Goal: Task Accomplishment & Management: Use online tool/utility

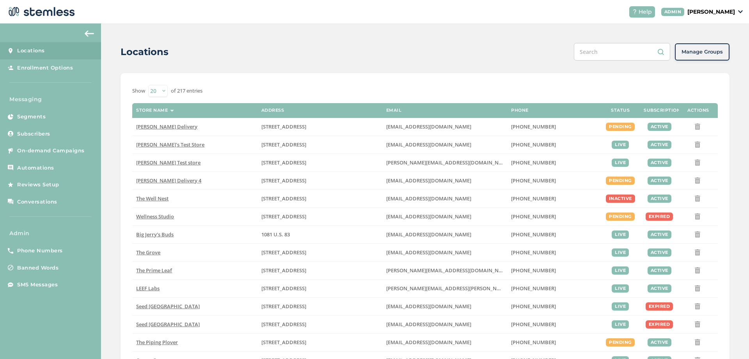
click at [712, 9] on p "[PERSON_NAME]" at bounding box center [712, 12] width 48 height 8
click at [709, 55] on span "Impersonate" at bounding box center [715, 56] width 38 height 8
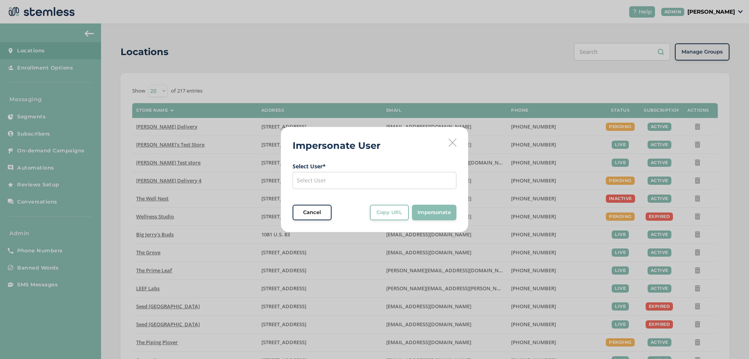
drag, startPoint x: 375, startPoint y: 181, endPoint x: 355, endPoint y: 188, distance: 21.3
click at [375, 181] on div "Select User" at bounding box center [375, 180] width 164 height 17
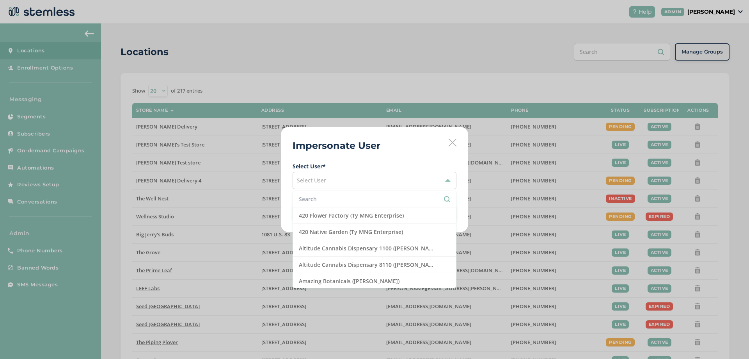
click at [307, 198] on input "text" at bounding box center [374, 199] width 151 height 8
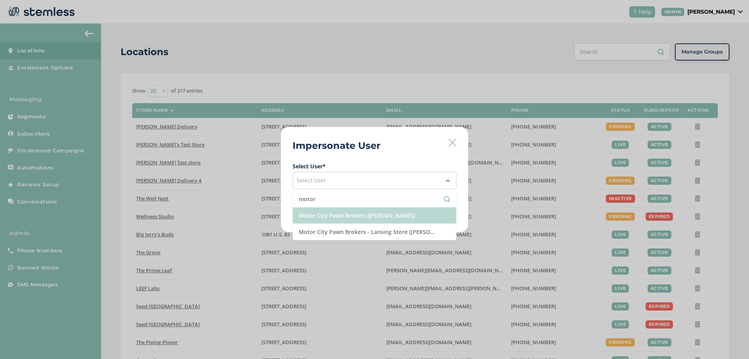
type input "motor"
click at [340, 215] on li "Motor City Pawn Brokers ([PERSON_NAME])" at bounding box center [374, 215] width 163 height 16
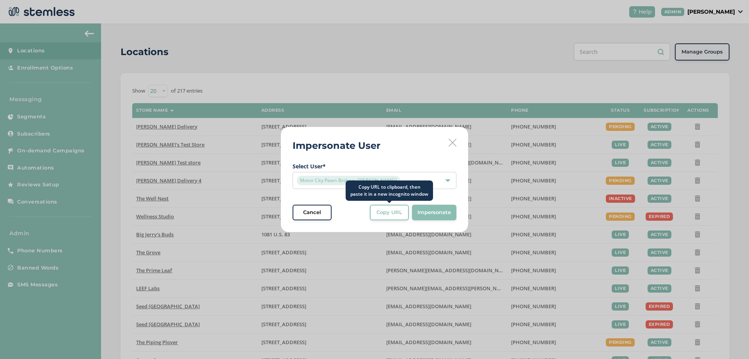
click at [398, 218] on button "Copy URL" at bounding box center [389, 212] width 39 height 16
click at [394, 183] on div "Motor City Pawn Brokers ([PERSON_NAME])" at bounding box center [370, 180] width 147 height 9
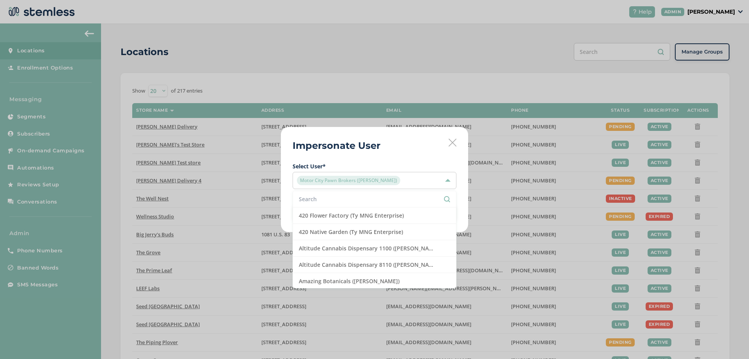
click at [318, 203] on li at bounding box center [374, 199] width 163 height 16
click at [317, 203] on input "text" at bounding box center [374, 199] width 151 height 8
click at [341, 200] on input "text" at bounding box center [374, 199] width 151 height 8
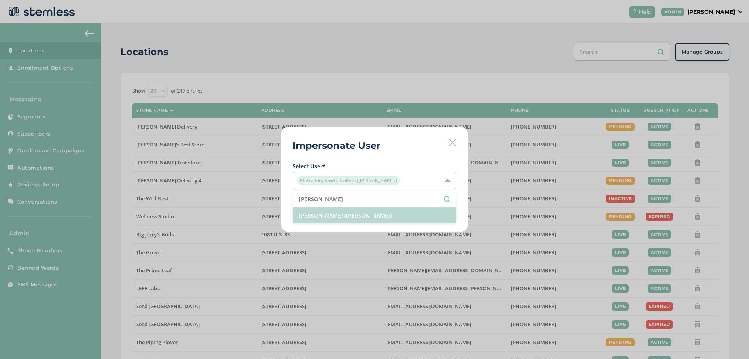
type input "[PERSON_NAME]"
click at [364, 223] on li "[PERSON_NAME] ([PERSON_NAME])" at bounding box center [374, 215] width 163 height 16
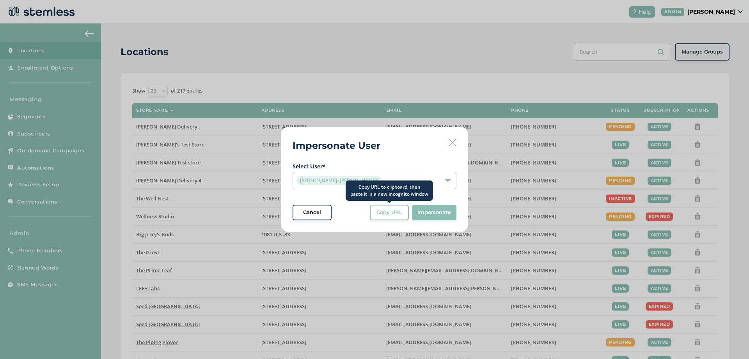
click at [384, 216] on span "Copy URL" at bounding box center [390, 212] width 26 height 8
click at [406, 181] on div "[PERSON_NAME] ([PERSON_NAME])" at bounding box center [370, 180] width 147 height 9
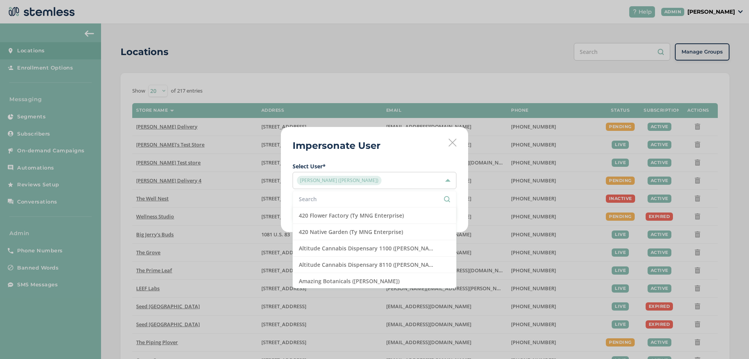
click at [340, 201] on input "text" at bounding box center [374, 199] width 151 height 8
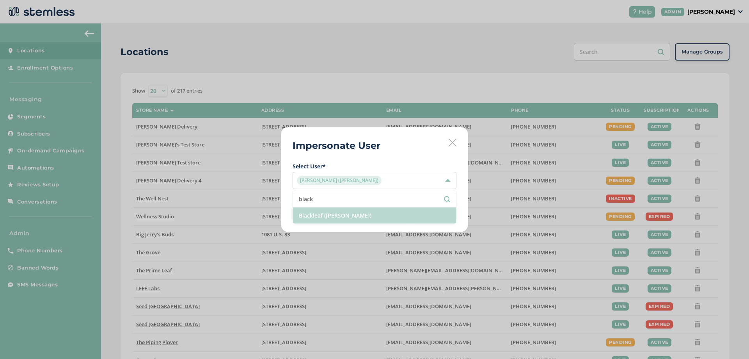
type input "black"
click at [347, 214] on li "Blackleaf ([PERSON_NAME])" at bounding box center [374, 215] width 163 height 16
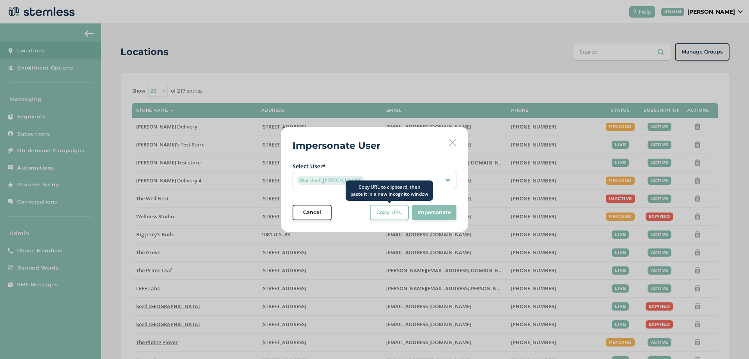
click at [385, 212] on span "Copy URL" at bounding box center [390, 212] width 26 height 8
